Goal: Transaction & Acquisition: Purchase product/service

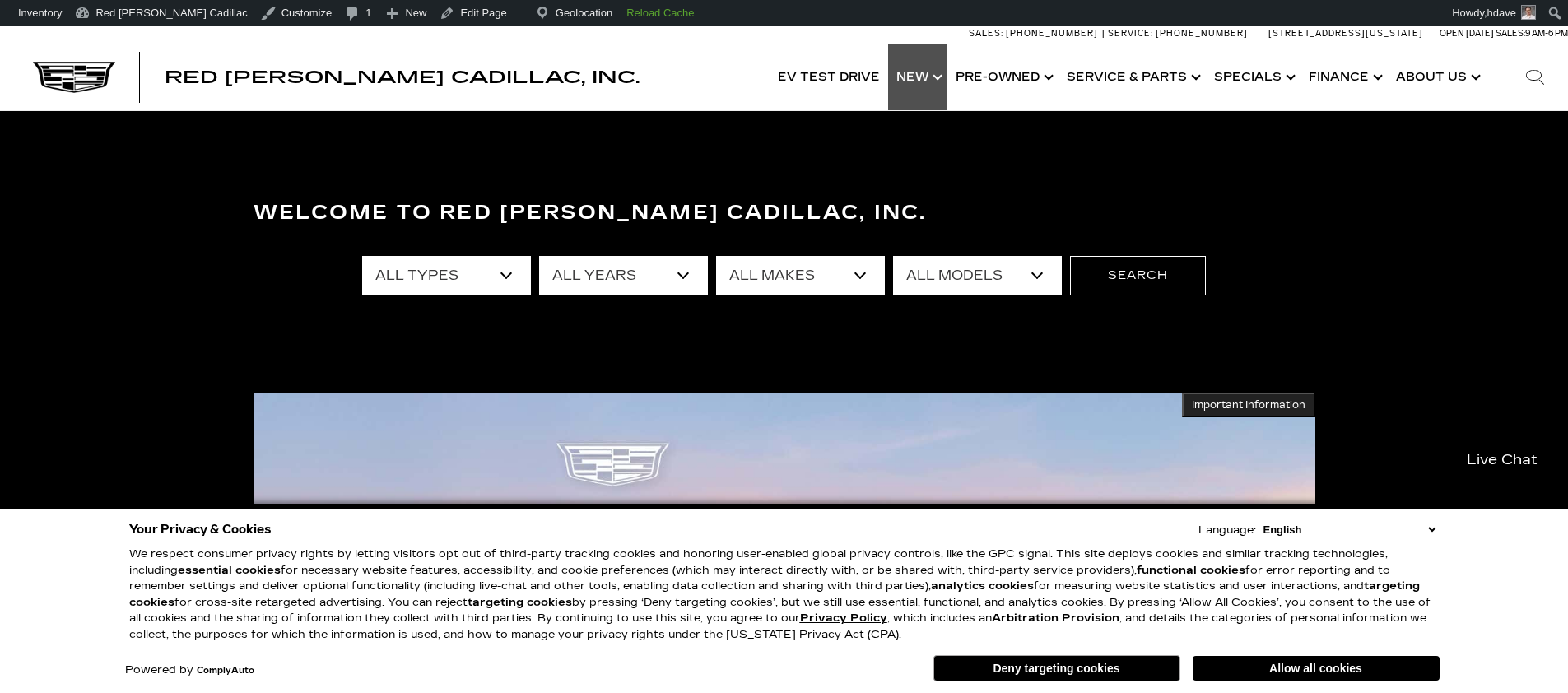
click at [933, 75] on link "Show New" at bounding box center [918, 77] width 59 height 66
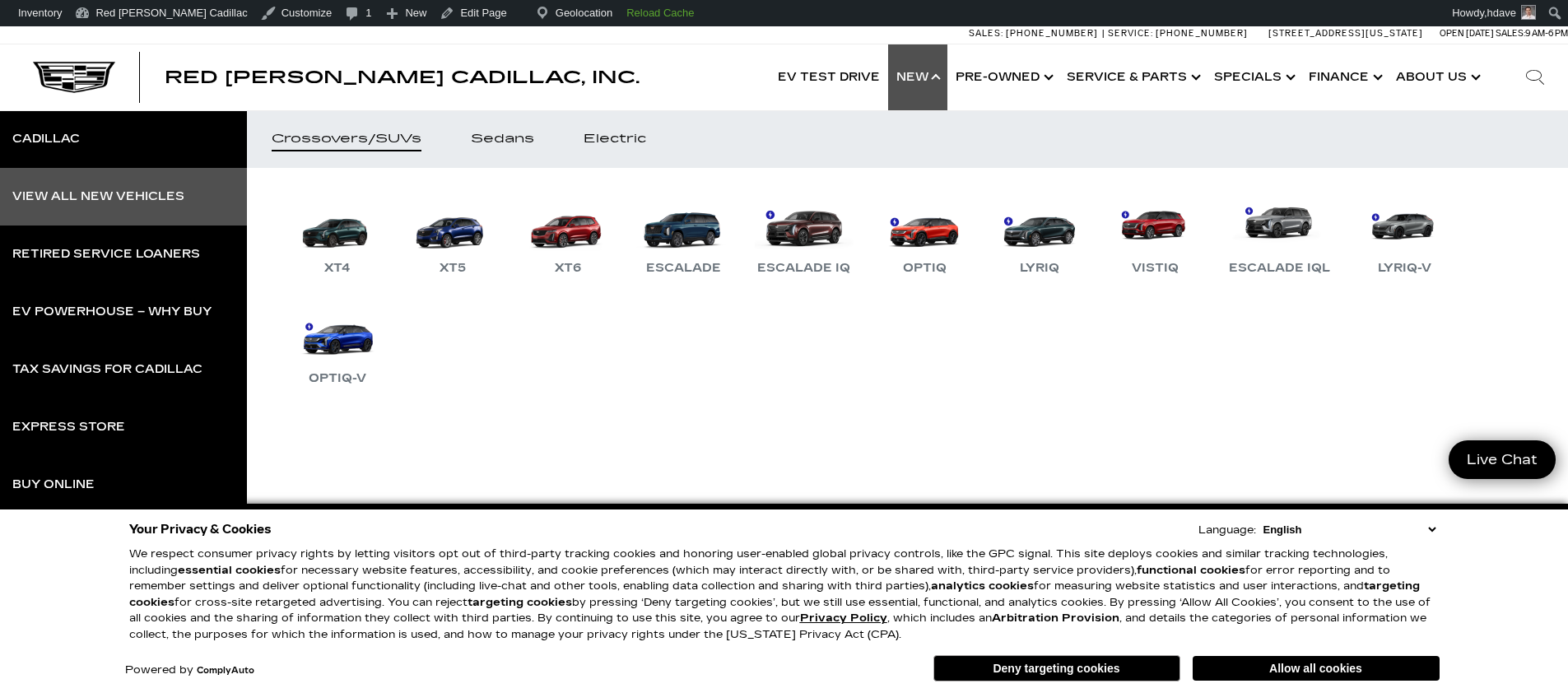
click at [196, 198] on link "View All New Vehicles" at bounding box center [123, 197] width 247 height 58
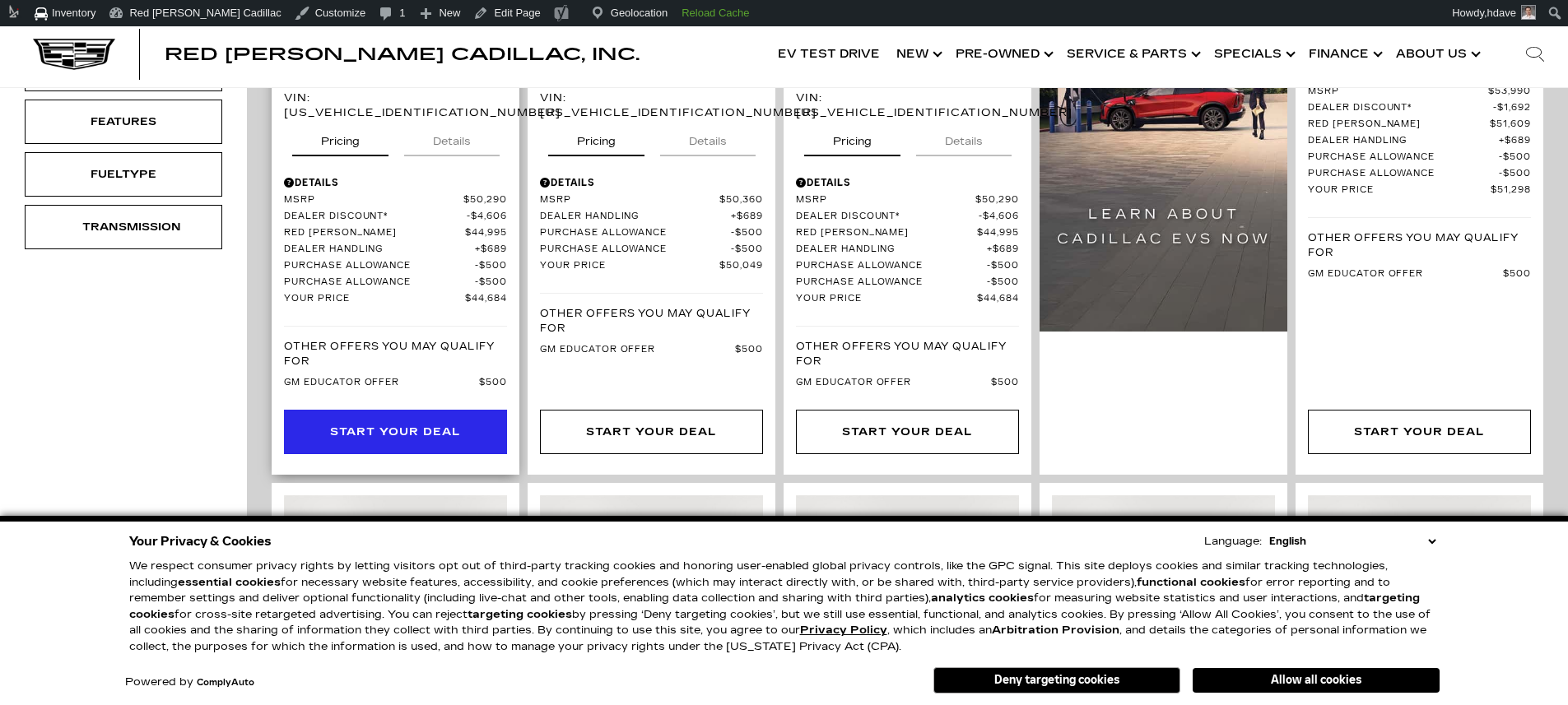
scroll to position [791, 0]
click at [457, 422] on div "Start Your Deal" at bounding box center [395, 431] width 130 height 18
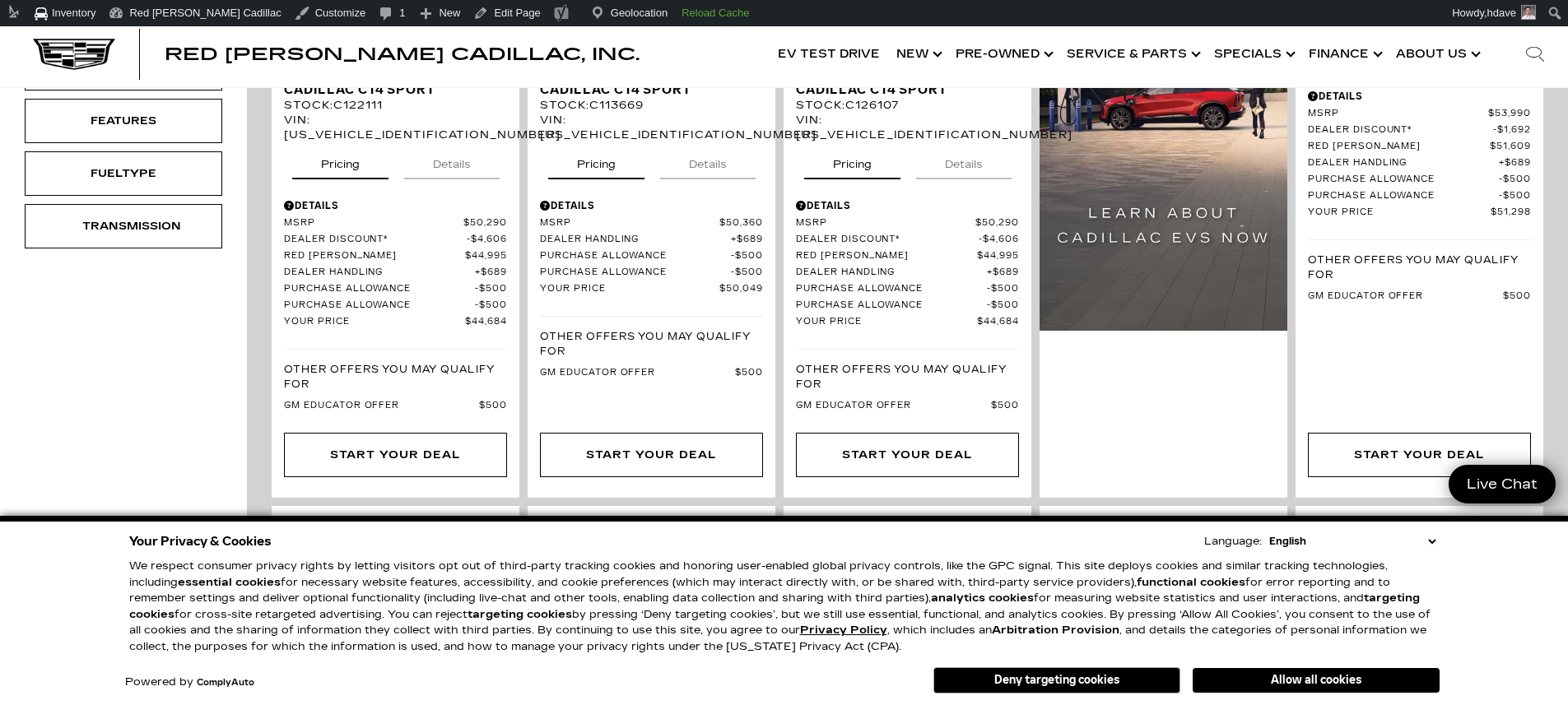
click at [1312, 677] on button "Allow all cookies" at bounding box center [1316, 680] width 247 height 25
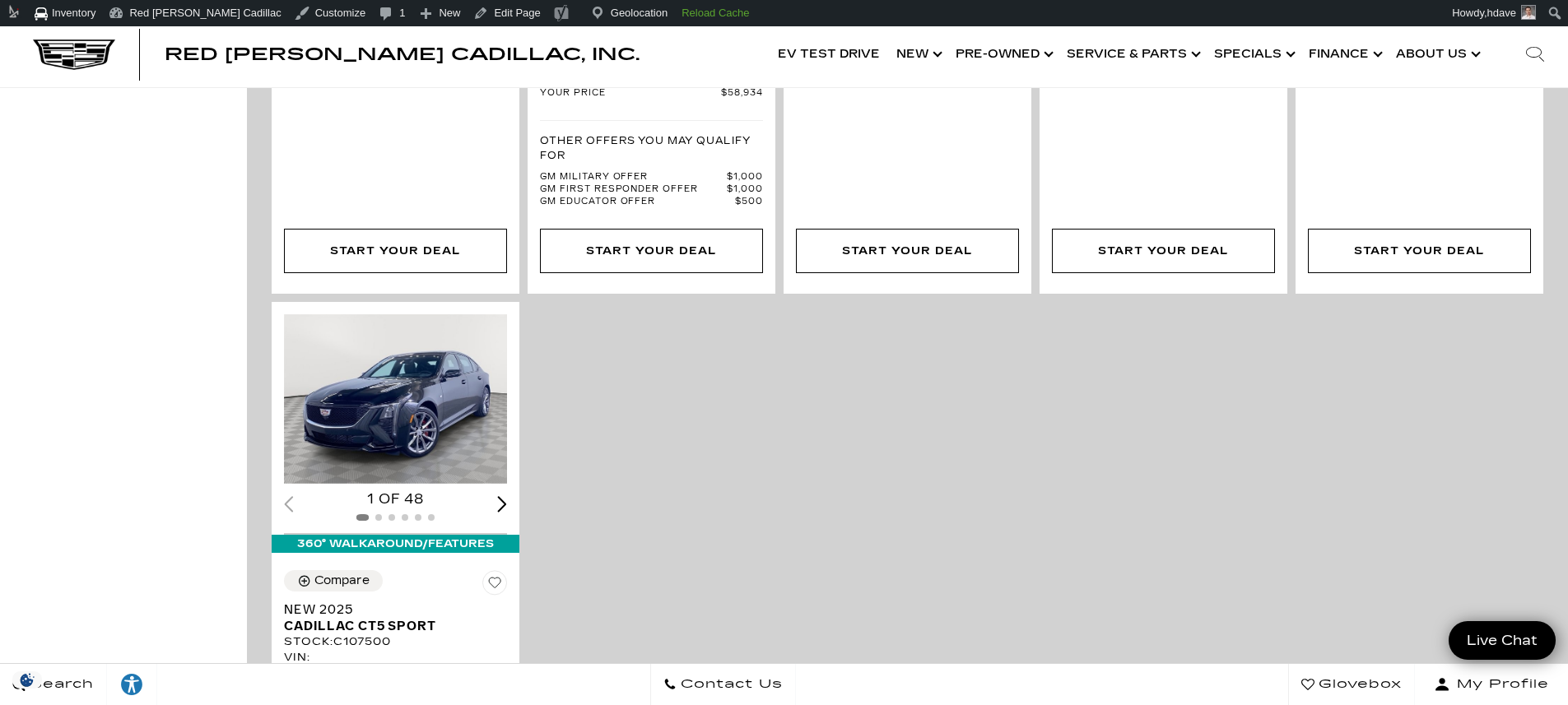
scroll to position [3214, 0]
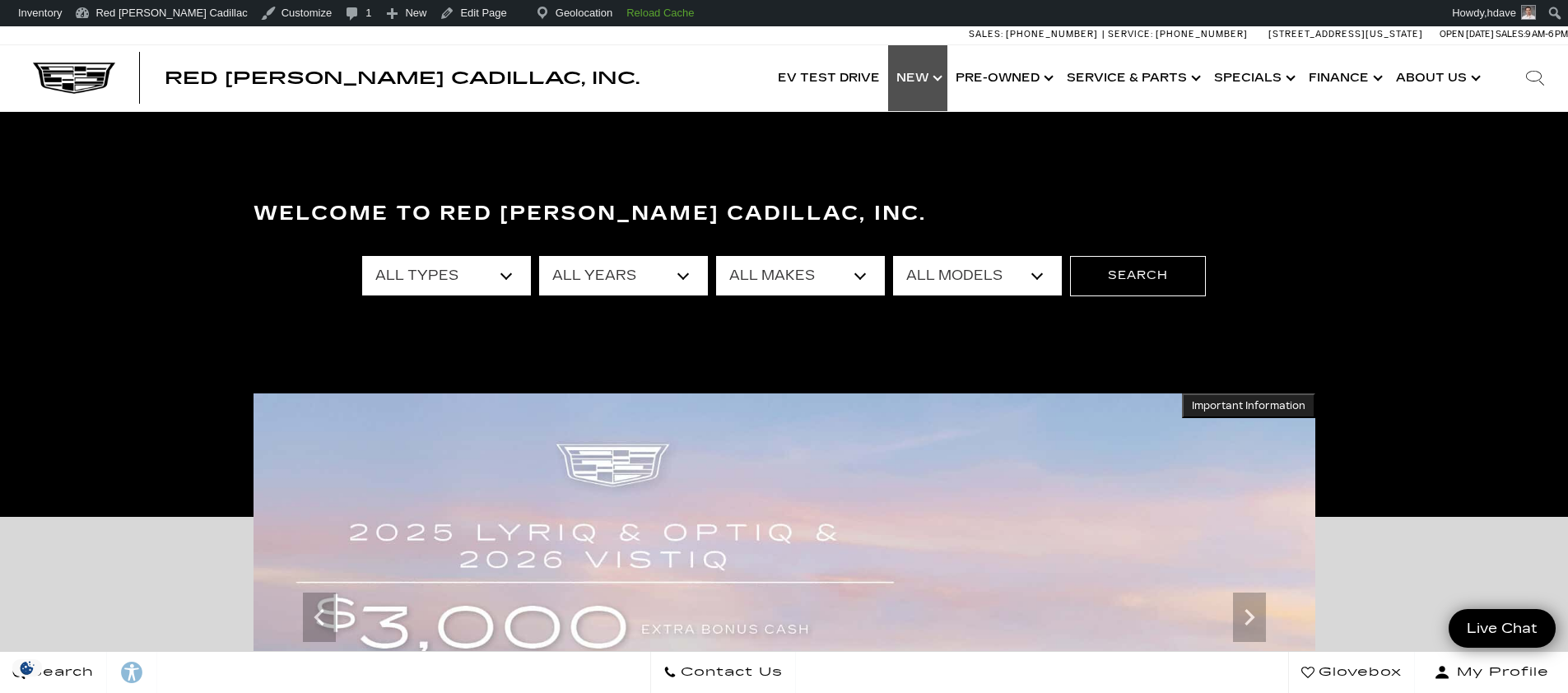
click at [935, 91] on link "Show New" at bounding box center [918, 78] width 59 height 66
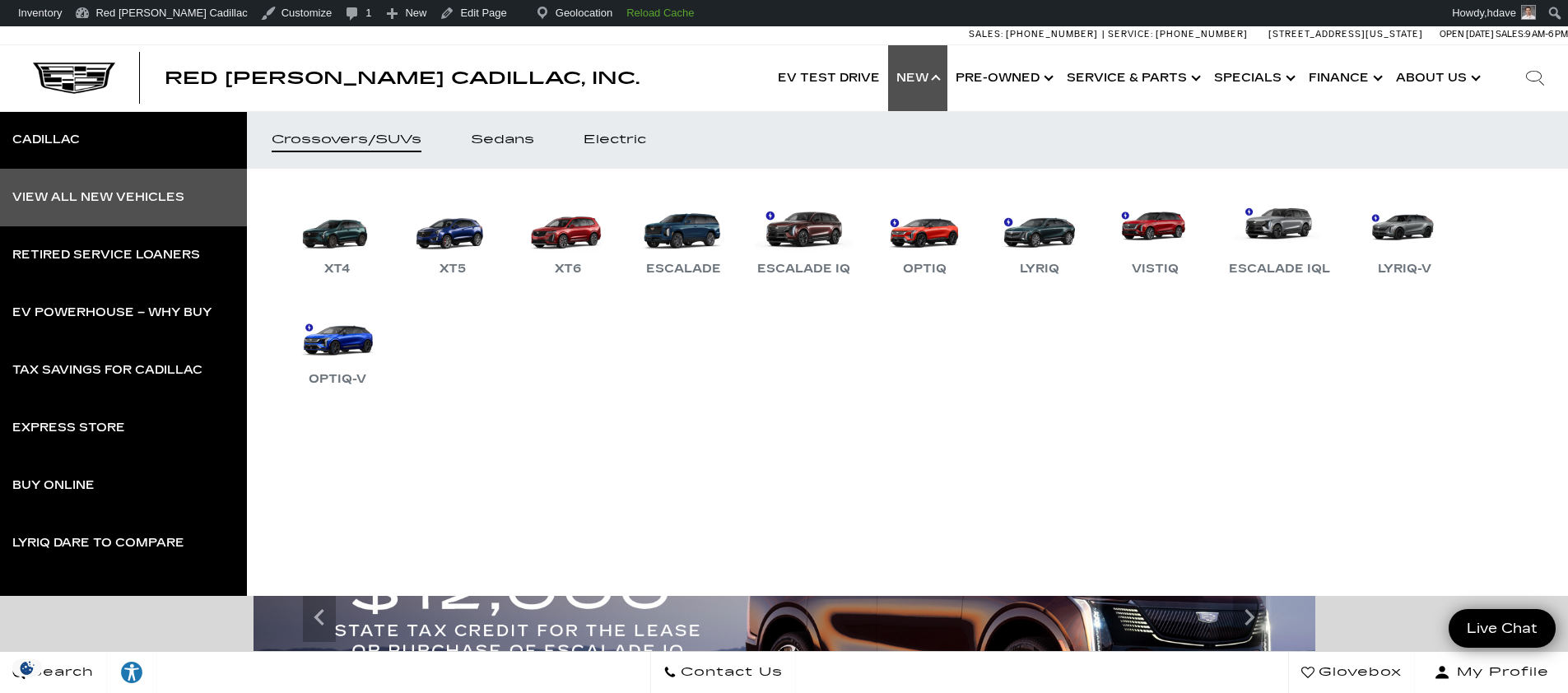
click at [185, 220] on link "View All New Vehicles" at bounding box center [123, 197] width 247 height 58
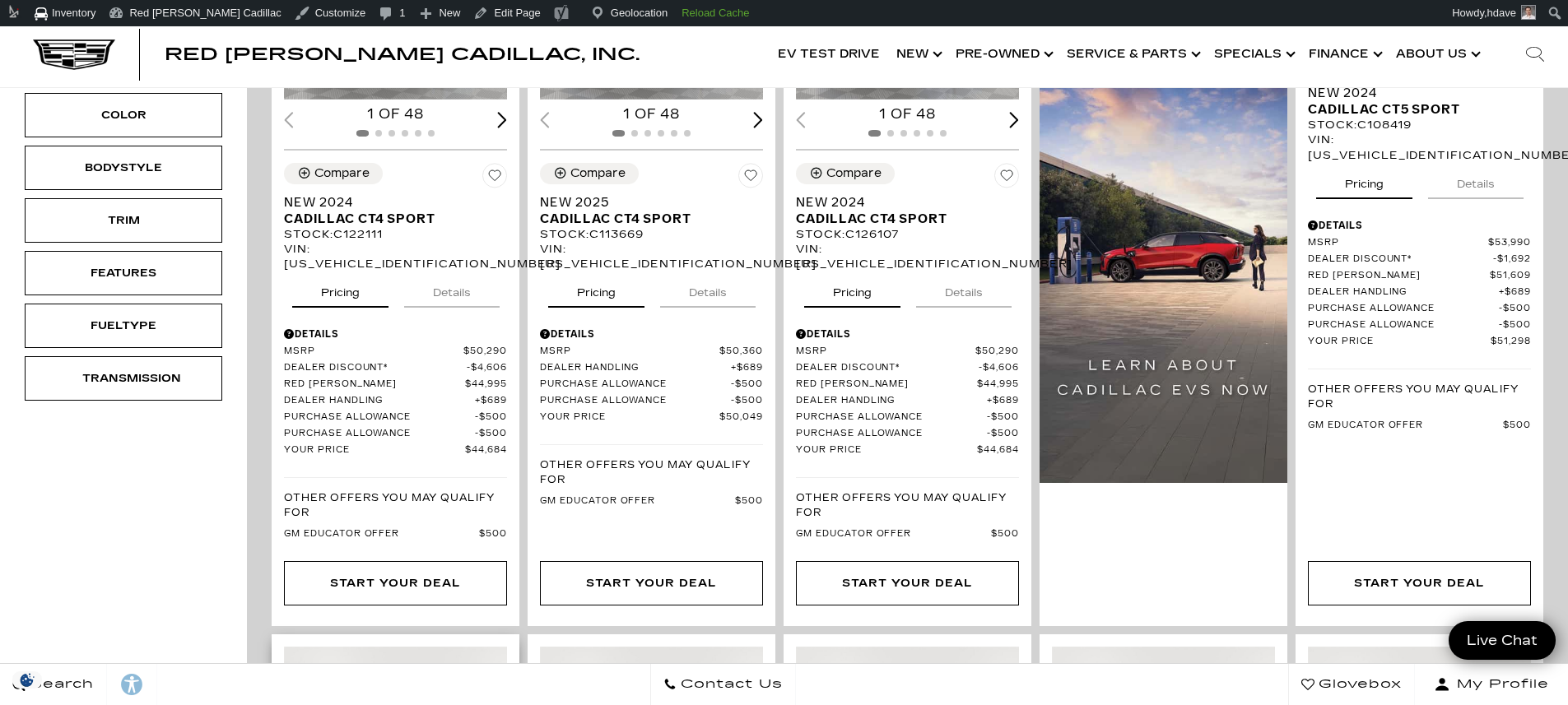
scroll to position [745, 0]
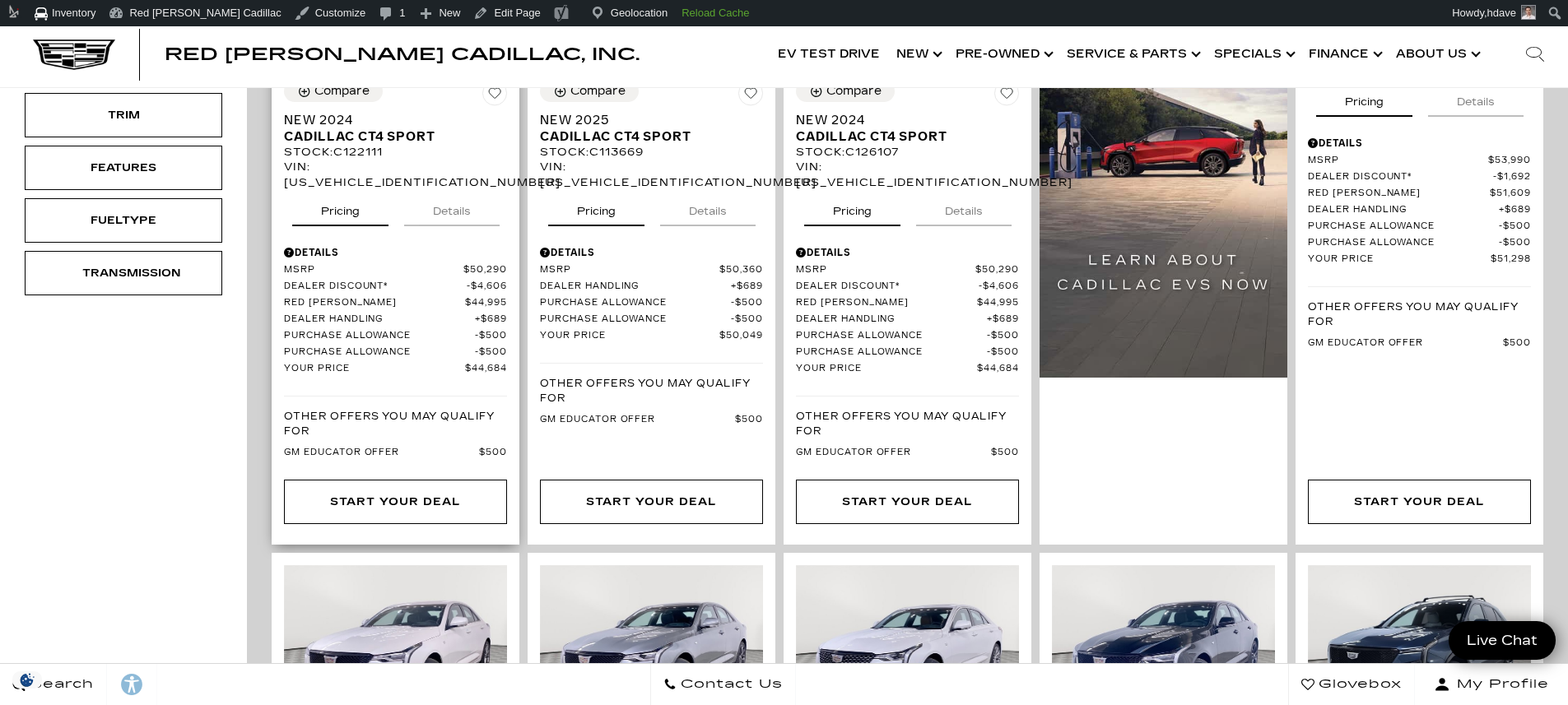
click at [425, 472] on div "See Payment Options Start Your Deal" at bounding box center [395, 508] width 248 height 73
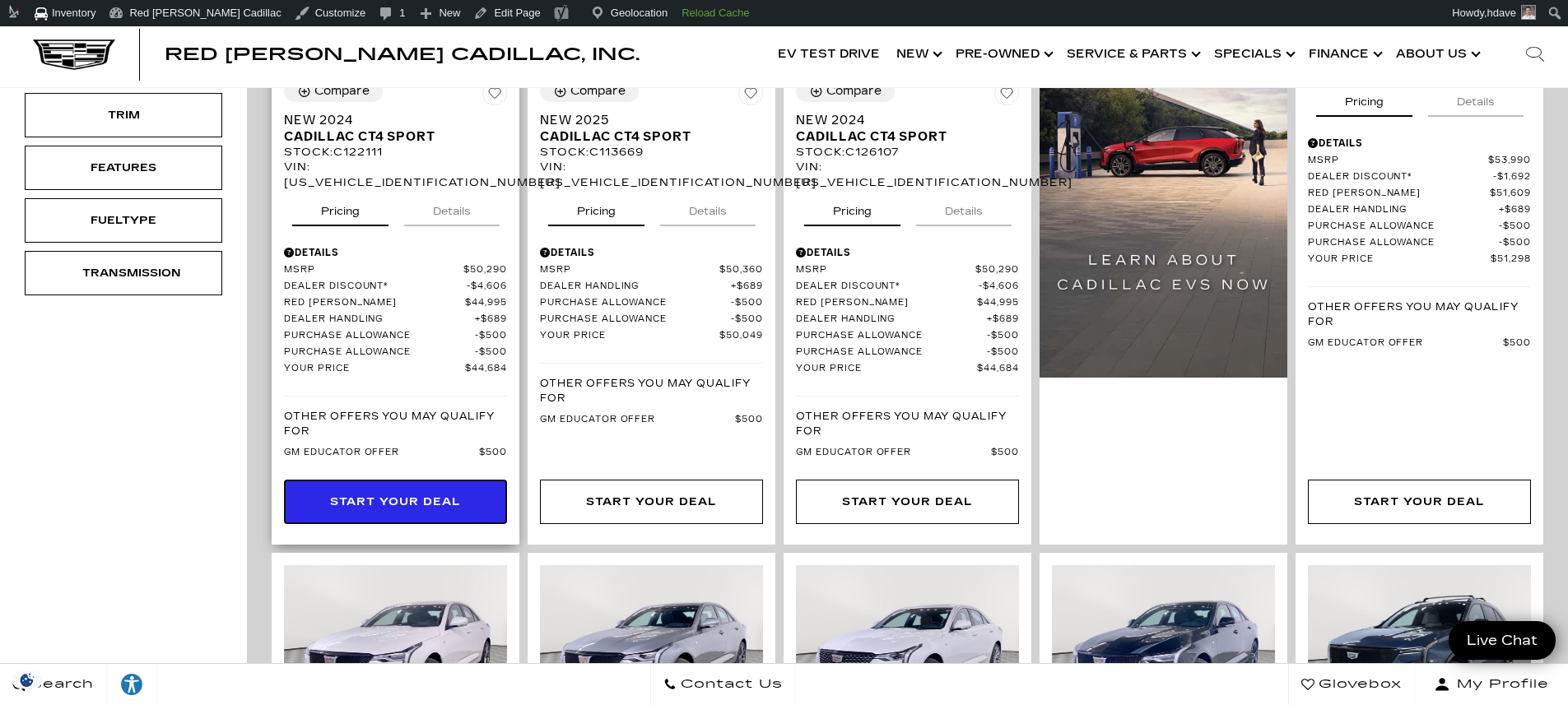
click at [424, 480] on link "Start Your Deal" at bounding box center [395, 502] width 223 height 45
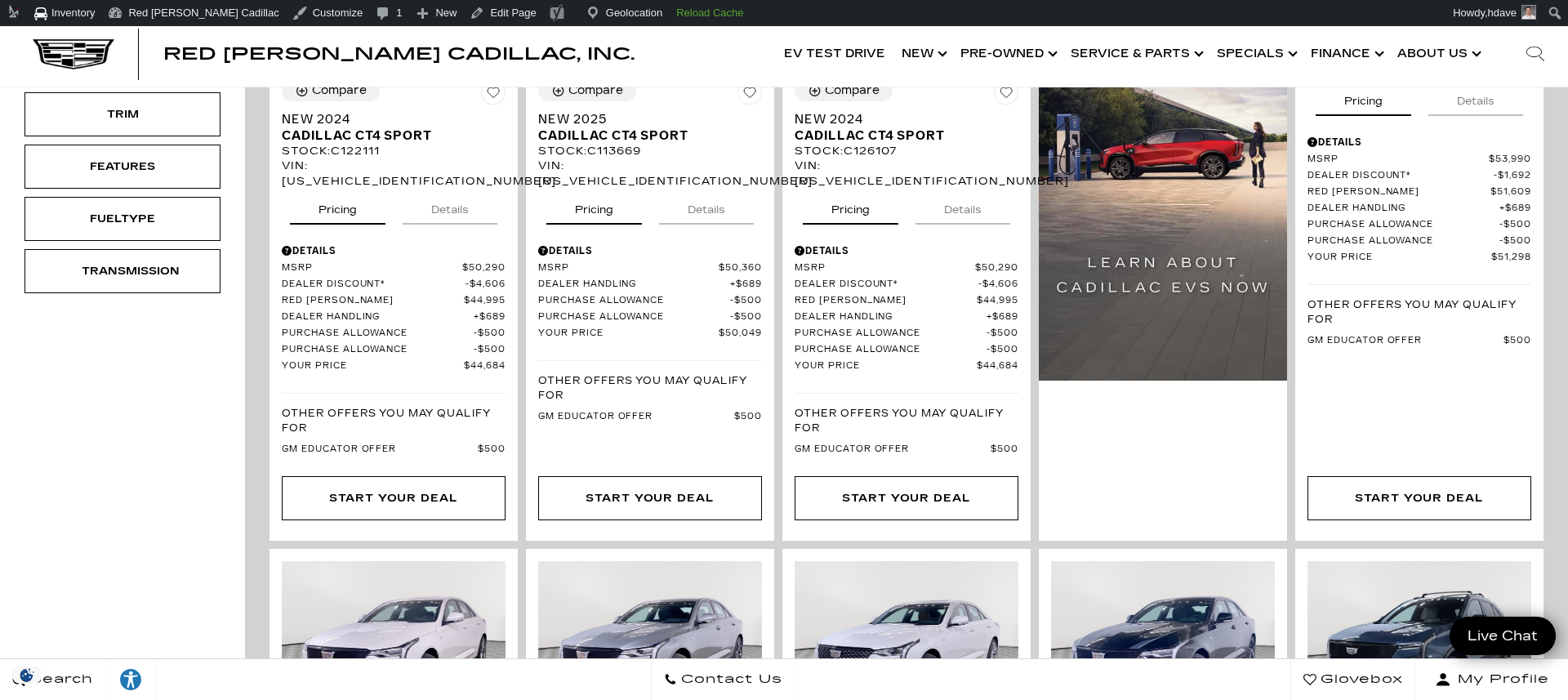
click at [677, 171] on div at bounding box center [784, 350] width 1568 height 700
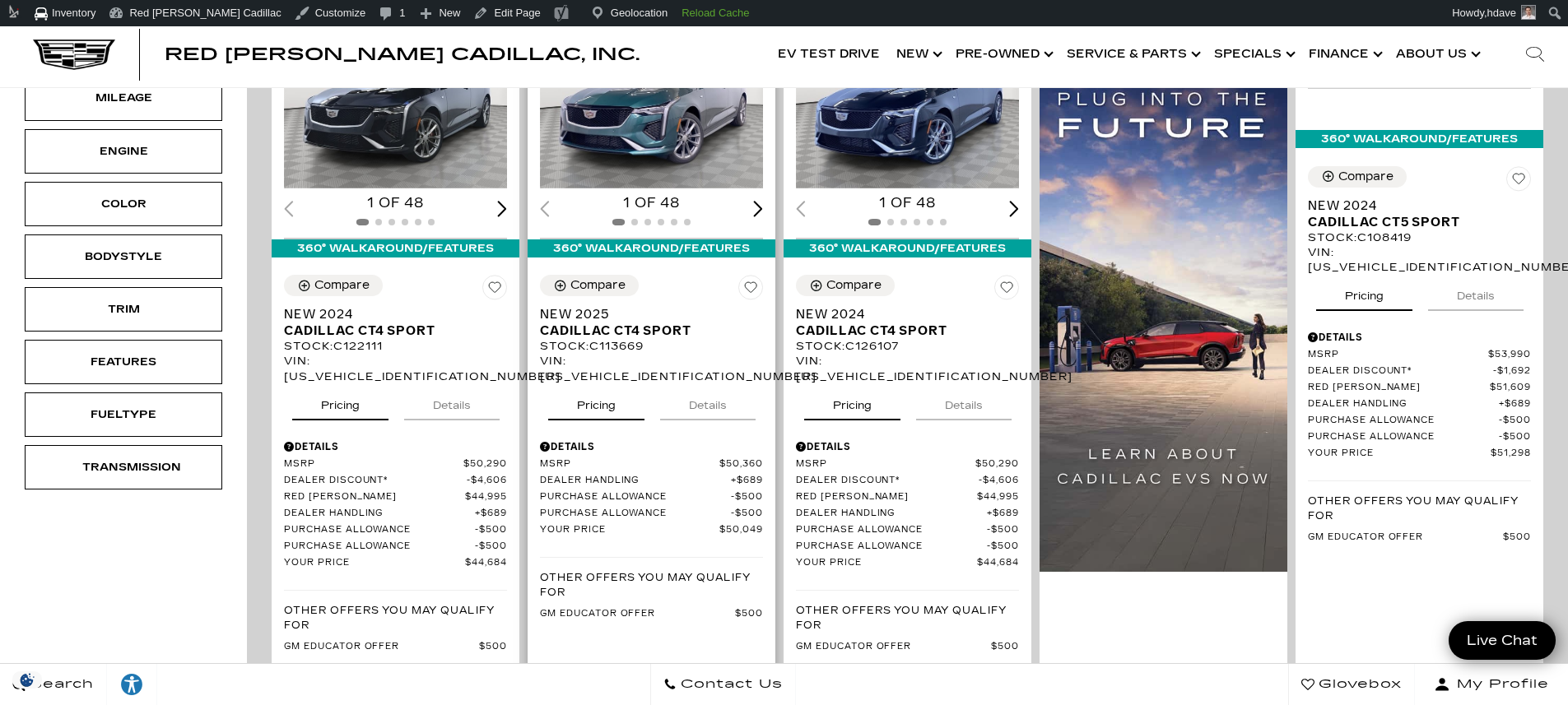
scroll to position [380, 0]
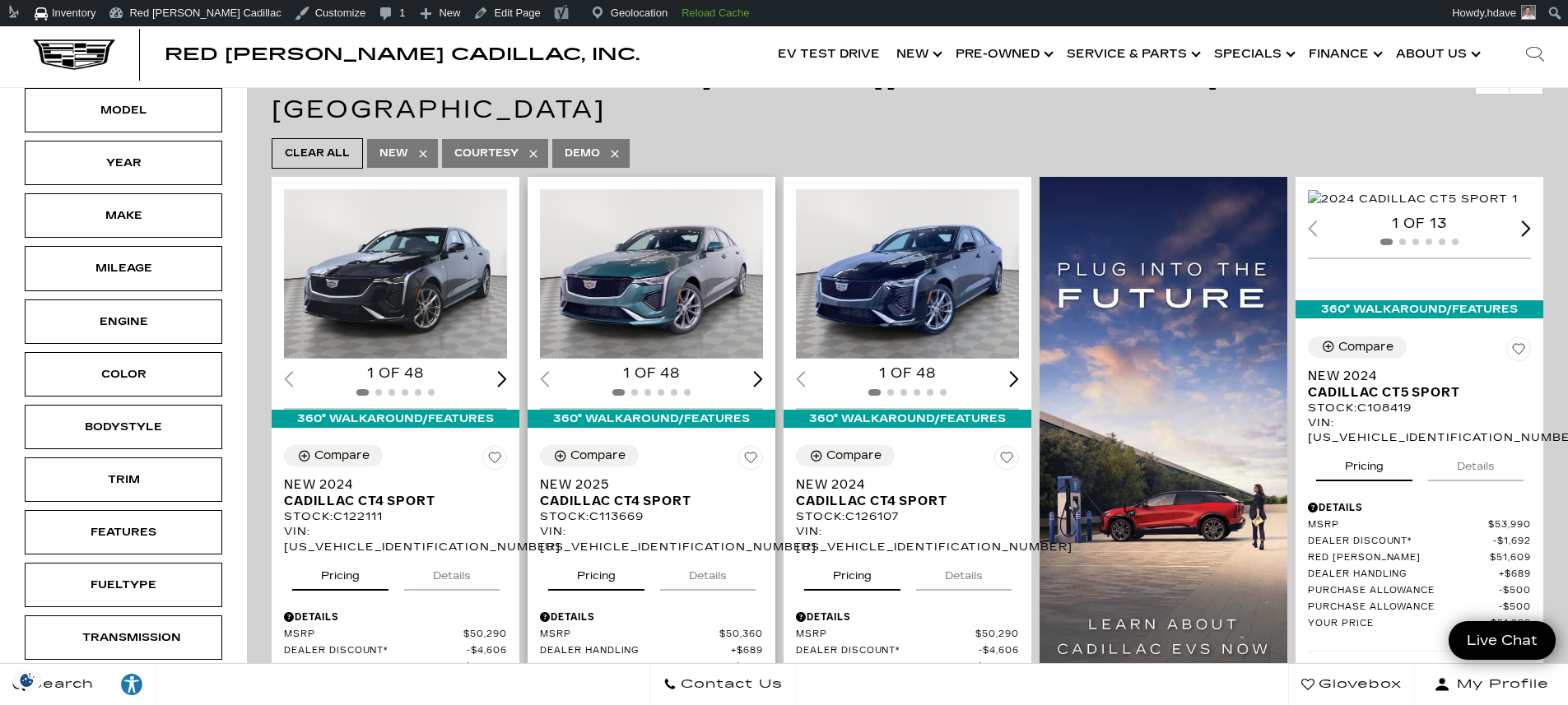
click at [698, 304] on img "1 / 2" at bounding box center [653, 273] width 226 height 170
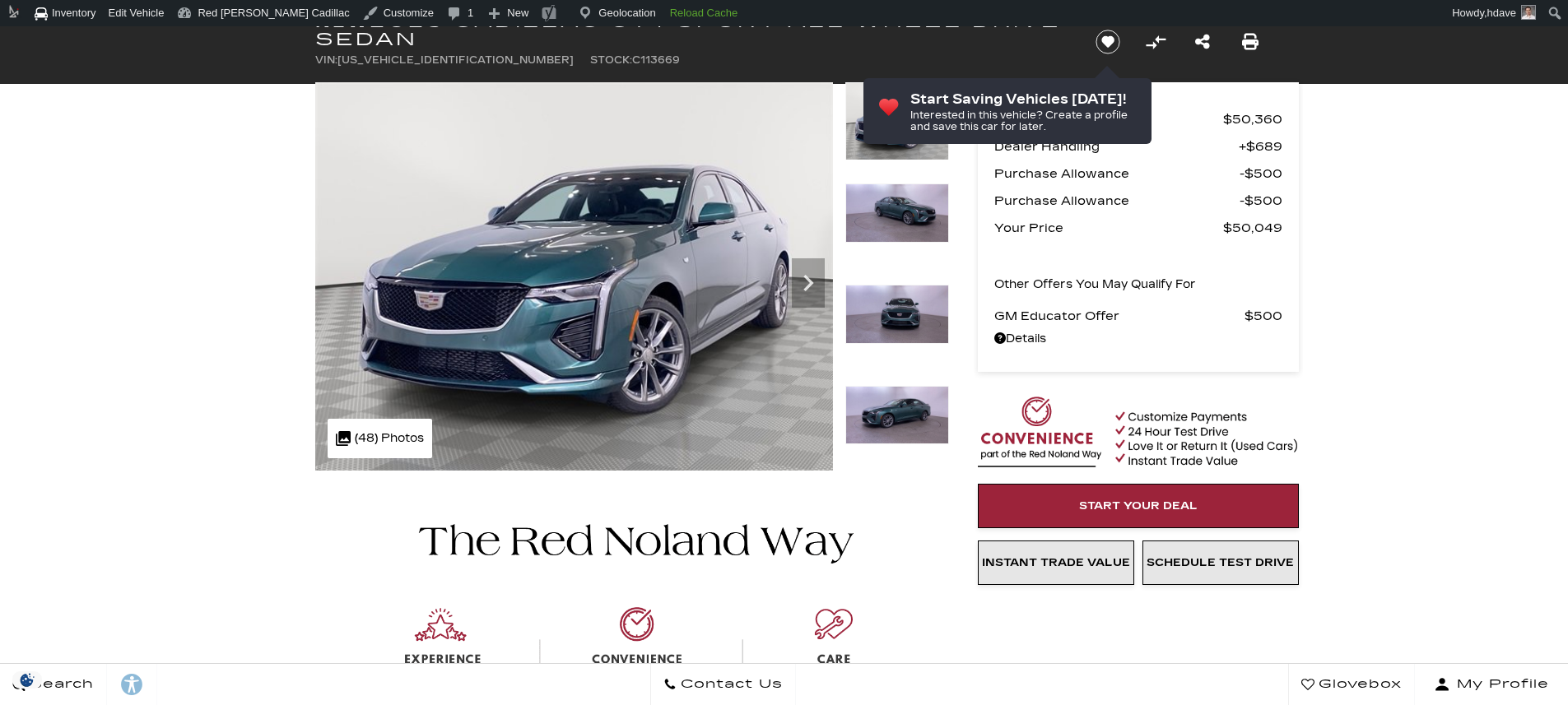
scroll to position [160, 0]
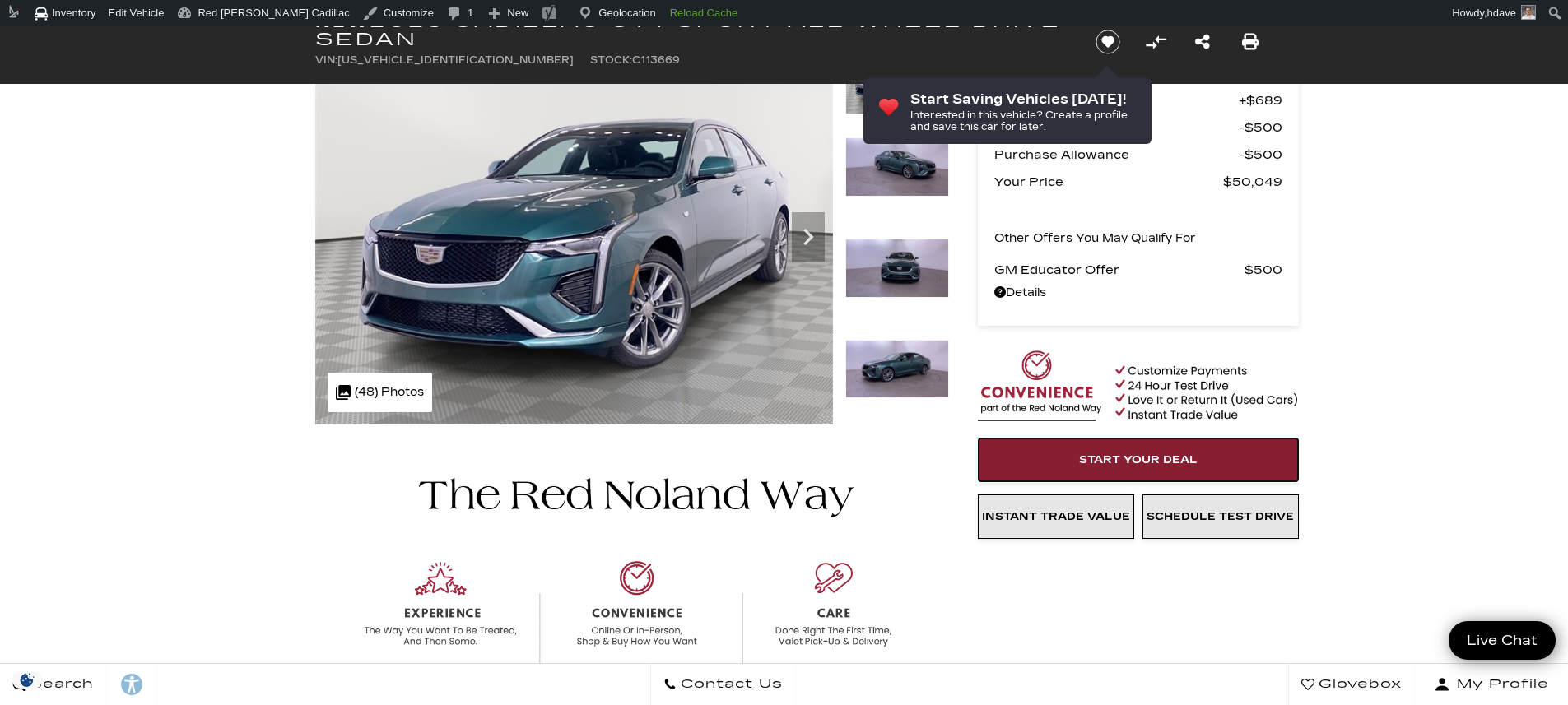
click at [1181, 455] on span "Start Your Deal" at bounding box center [1138, 460] width 119 height 13
